Goal: Task Accomplishment & Management: Manage account settings

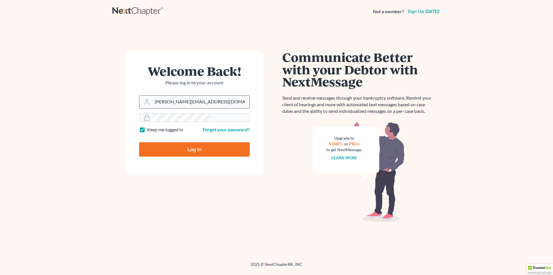
click at [215, 96] on input "[PERSON_NAME][EMAIL_ADDRESS][DOMAIN_NAME]" at bounding box center [200, 102] width 97 height 13
type input "[EMAIL_ADDRESS][DOMAIN_NAME]"
click at [139, 142] on input "Log In" at bounding box center [194, 149] width 111 height 14
type input "Thinking..."
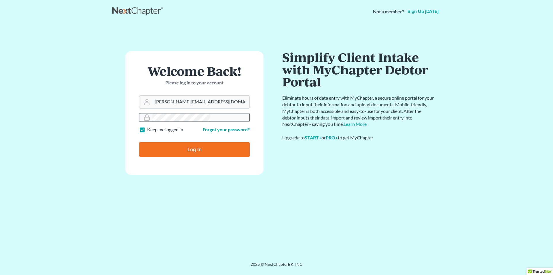
click at [139, 142] on input "Log In" at bounding box center [194, 149] width 111 height 14
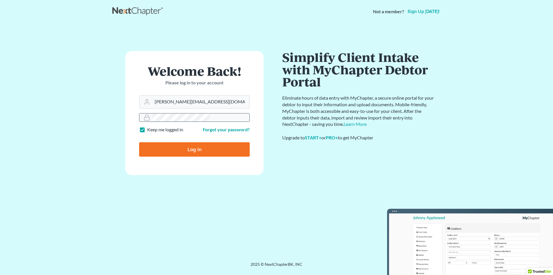
type input "Thinking..."
click at [181, 96] on input "[PERSON_NAME][EMAIL_ADDRESS][DOMAIN_NAME]" at bounding box center [200, 102] width 97 height 13
